Goal: Information Seeking & Learning: Check status

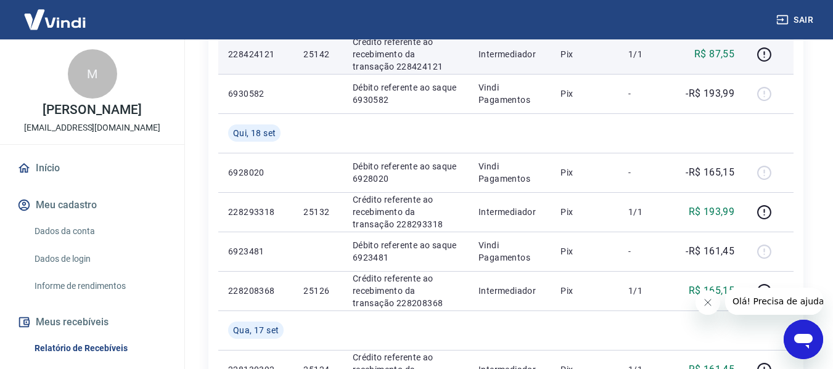
scroll to position [370, 0]
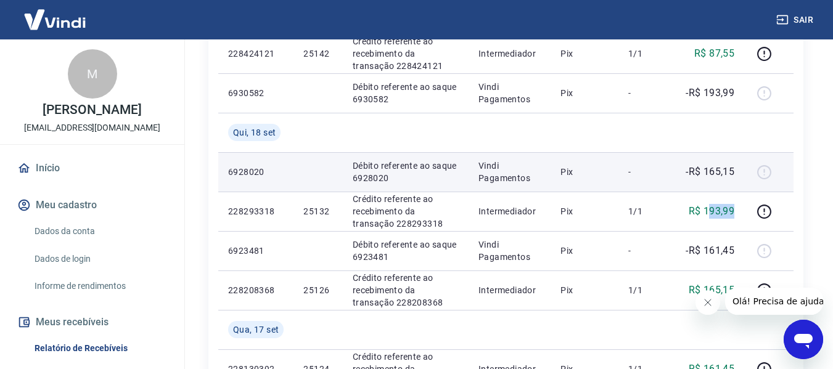
drag, startPoint x: 707, startPoint y: 206, endPoint x: 720, endPoint y: 181, distance: 28.1
click at [734, 212] on p "R$ 193,99" at bounding box center [711, 211] width 46 height 15
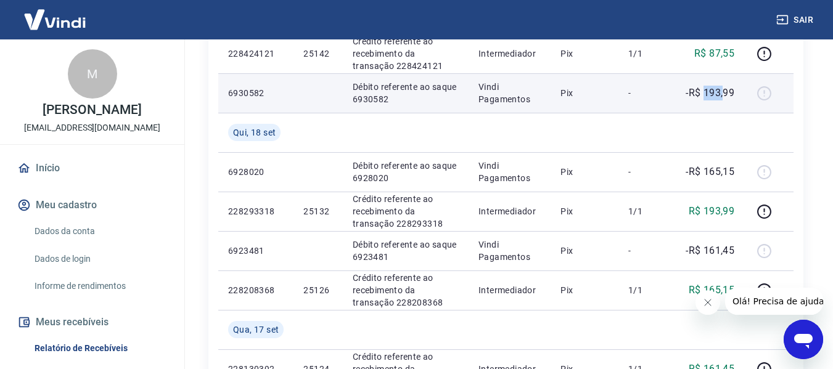
drag, startPoint x: 706, startPoint y: 91, endPoint x: 727, endPoint y: 100, distance: 23.5
click at [728, 88] on p "-R$ 193,99" at bounding box center [709, 93] width 49 height 15
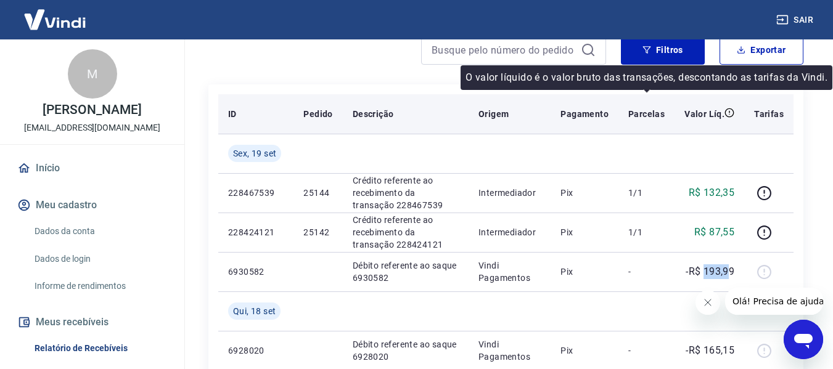
scroll to position [185, 0]
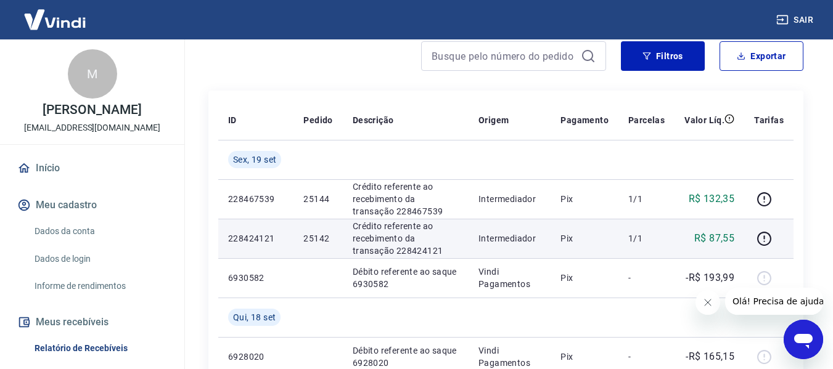
click at [715, 241] on p "R$ 87,55" at bounding box center [714, 238] width 40 height 15
click at [716, 241] on p "R$ 87,55" at bounding box center [714, 238] width 40 height 15
copy p "87,55"
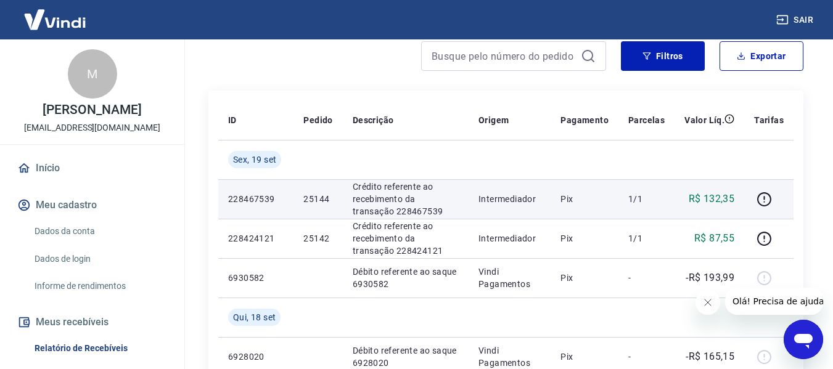
click at [720, 195] on p "R$ 132,35" at bounding box center [711, 199] width 46 height 15
copy p "132,35"
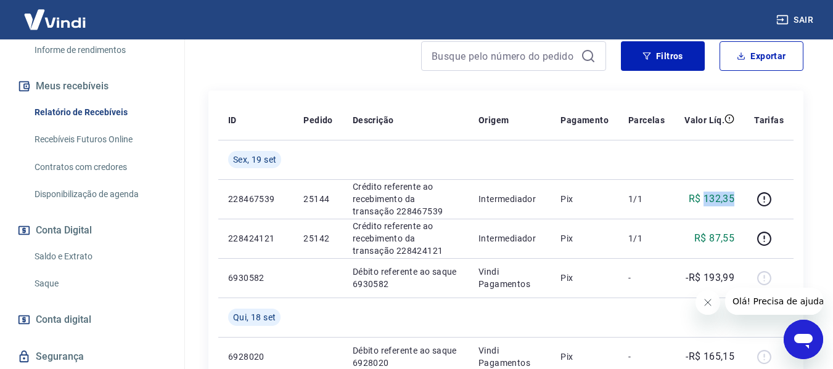
scroll to position [247, 0]
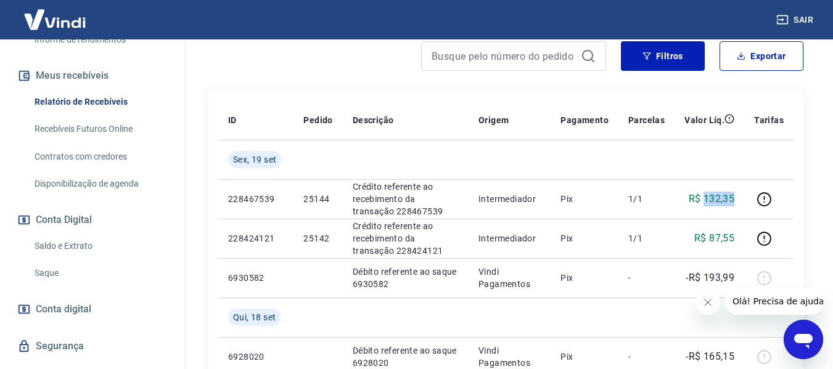
click at [81, 245] on link "Saldo e Extrato" at bounding box center [100, 246] width 140 height 25
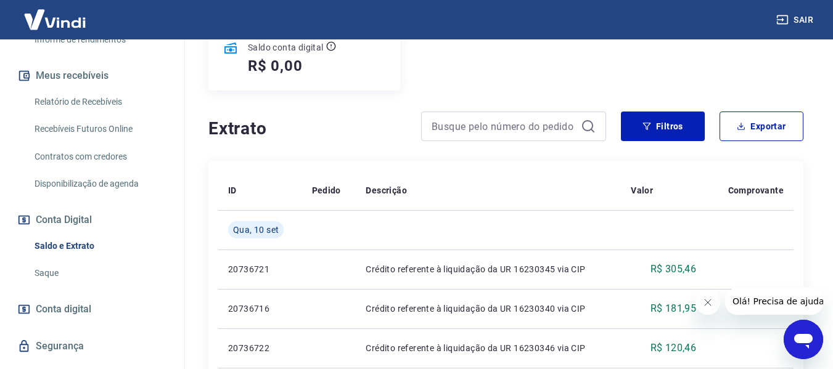
scroll to position [185, 0]
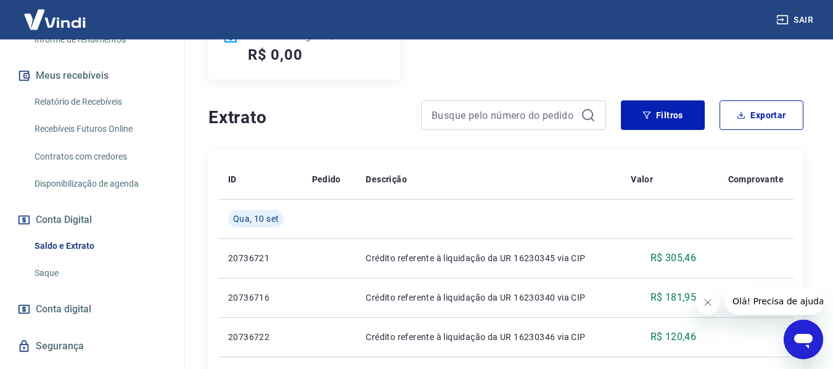
click at [706, 302] on icon "Fechar mensagem da empresa" at bounding box center [707, 303] width 10 height 10
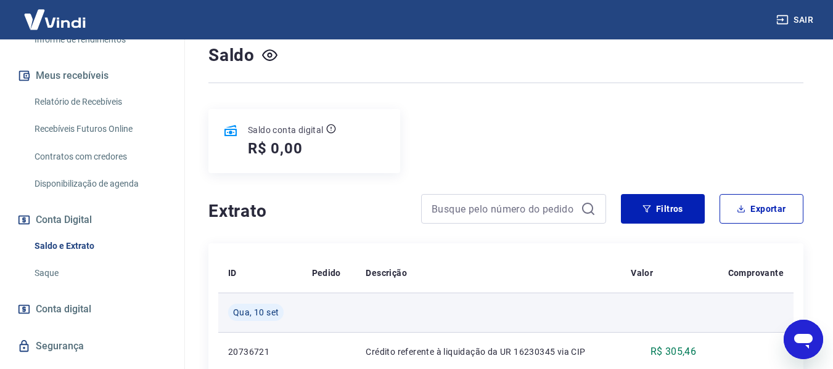
scroll to position [0, 0]
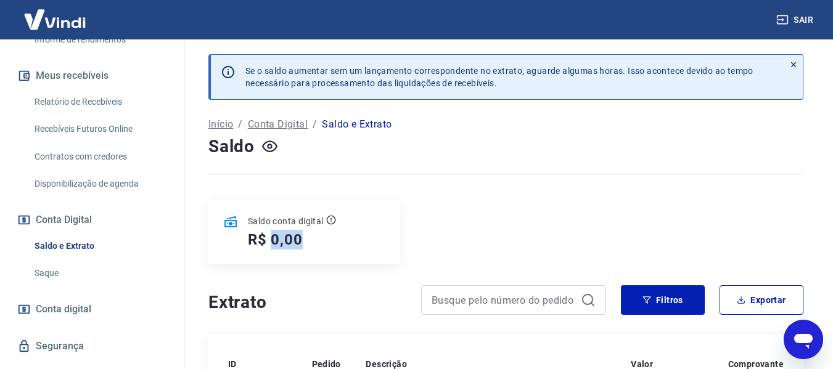
drag, startPoint x: 274, startPoint y: 239, endPoint x: 304, endPoint y: 239, distance: 30.2
click at [304, 239] on div "R$ 0,00" at bounding box center [292, 240] width 88 height 20
